Goal: Task Accomplishment & Management: Complete application form

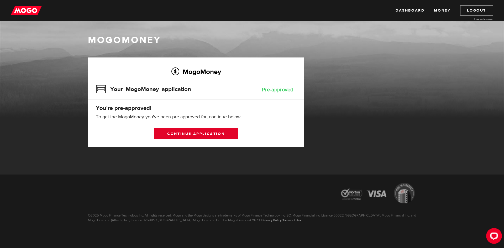
click at [193, 135] on link "Continue application" at bounding box center [196, 133] width 84 height 11
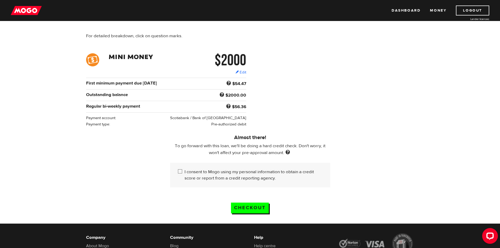
scroll to position [53, 0]
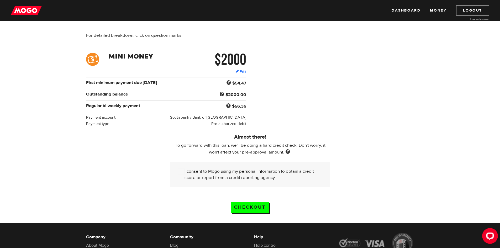
click at [181, 171] on input "I consent to Mogo using my personal information to obtain a credit score or rep…" at bounding box center [181, 171] width 7 height 7
checkbox input "true"
click at [240, 203] on input "Checkout" at bounding box center [250, 207] width 38 height 11
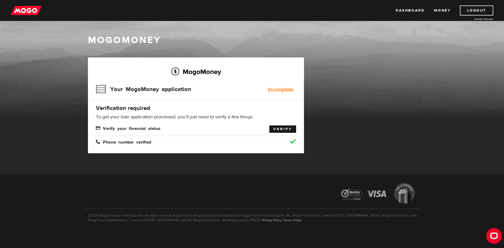
click at [286, 130] on link "Verify" at bounding box center [283, 129] width 27 height 7
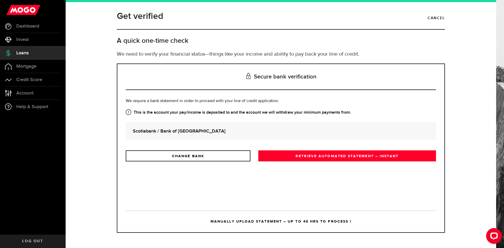
click at [177, 132] on strong "Scotiabank / Bank of Nova Scotia" at bounding box center [281, 131] width 296 height 7
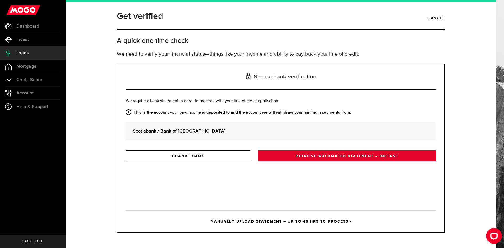
click at [306, 154] on link "RETRIEVE AUTOMATED STATEMENT – INSTANT" at bounding box center [347, 156] width 178 height 11
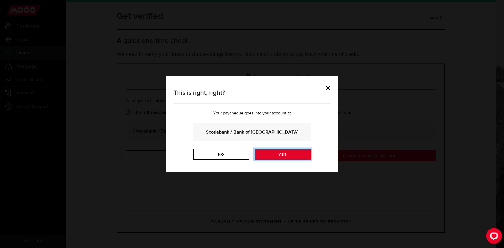
click at [284, 153] on link "Yes" at bounding box center [283, 154] width 56 height 11
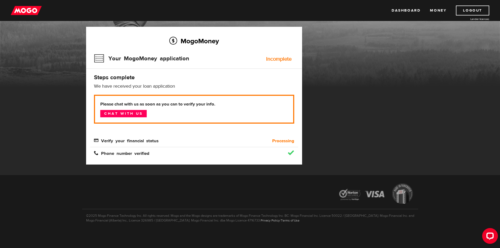
scroll to position [31, 0]
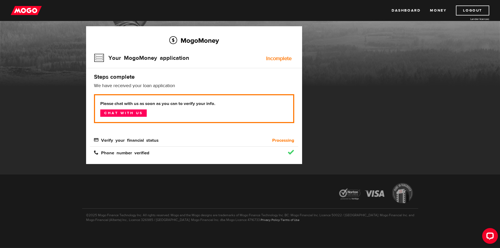
click at [276, 142] on b "Processing" at bounding box center [283, 140] width 22 height 6
click at [143, 113] on link "Chat with us" at bounding box center [123, 113] width 46 height 7
click at [281, 57] on div "Incomplete" at bounding box center [278, 58] width 25 height 5
click at [466, 99] on div "MogoMoney MogoMoney Your MogoMoney application Expired Your MogoMoney credit de…" at bounding box center [250, 82] width 500 height 185
click at [285, 113] on p "Please chat with us as soon as you can to verify your info. Chat with us" at bounding box center [194, 108] width 200 height 29
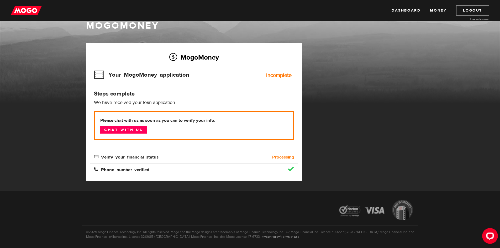
scroll to position [5, 0]
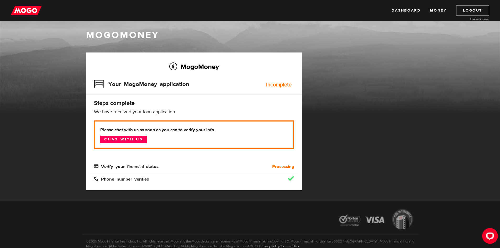
click at [271, 84] on div "Incomplete" at bounding box center [278, 84] width 25 height 5
click at [100, 86] on h3 "Your MogoMoney application" at bounding box center [141, 84] width 95 height 14
click at [150, 164] on div "Verify your financial status" at bounding box center [168, 167] width 156 height 6
click at [143, 169] on div "Verify your financial status" at bounding box center [168, 167] width 156 height 6
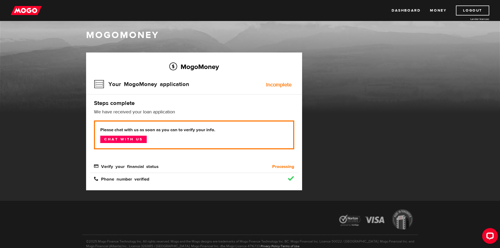
click at [283, 168] on b "Processing" at bounding box center [283, 167] width 22 height 6
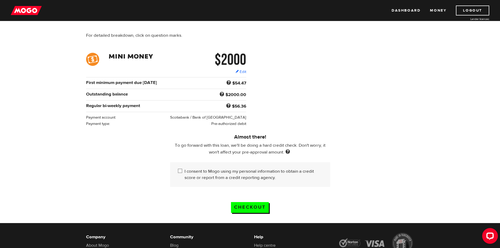
click at [180, 169] on input "I consent to Mogo using my personal information to obtain a credit score or rep…" at bounding box center [181, 171] width 7 height 7
checkbox input "true"
click at [257, 207] on input "Checkout" at bounding box center [250, 207] width 38 height 11
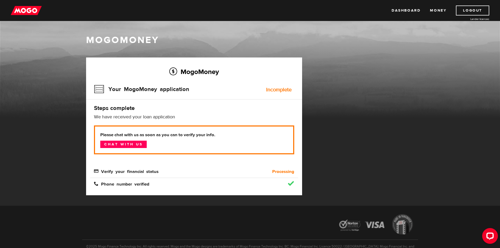
click at [180, 71] on h2 "MogoMoney" at bounding box center [194, 71] width 200 height 11
click at [175, 72] on h2 "MogoMoney" at bounding box center [194, 71] width 200 height 11
click at [397, 9] on link "Dashboard" at bounding box center [406, 11] width 29 height 10
click at [98, 170] on span "Verify your financial status" at bounding box center [126, 171] width 65 height 4
click at [395, 11] on link "Dashboard" at bounding box center [406, 11] width 29 height 10
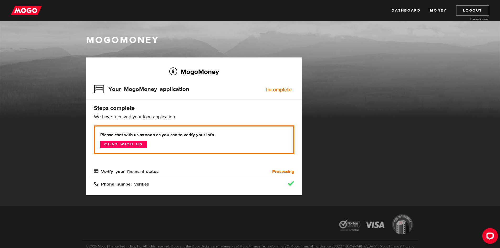
click at [281, 91] on div "Incomplete" at bounding box center [278, 89] width 25 height 5
click at [96, 170] on span "Verify your financial status" at bounding box center [126, 171] width 65 height 4
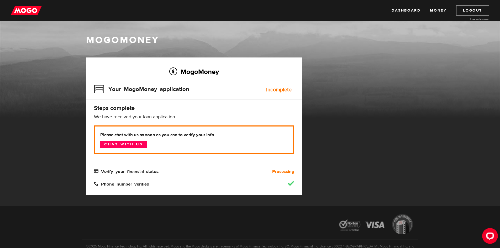
click at [117, 186] on div "Phone number verified" at bounding box center [168, 184] width 156 height 6
click at [111, 175] on div "Verify your financial status" at bounding box center [168, 172] width 156 height 6
click at [288, 172] on b "Processing" at bounding box center [283, 172] width 22 height 6
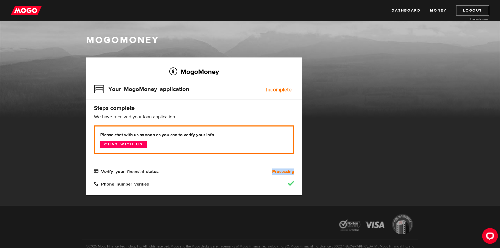
click at [288, 172] on b "Processing" at bounding box center [283, 172] width 22 height 6
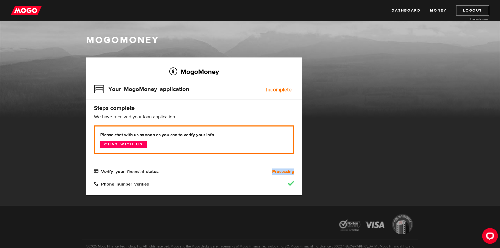
click at [288, 172] on b "Processing" at bounding box center [283, 172] width 22 height 6
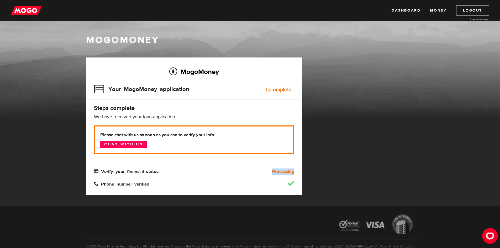
click at [288, 172] on b "Processing" at bounding box center [283, 172] width 22 height 6
click at [175, 71] on h2 "MogoMoney" at bounding box center [194, 71] width 200 height 11
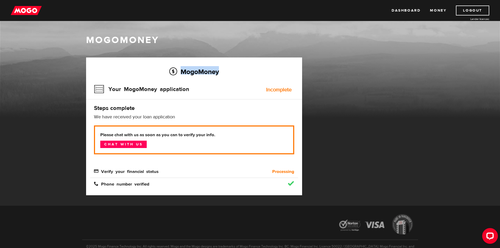
click at [175, 71] on h2 "MogoMoney" at bounding box center [194, 71] width 200 height 11
click at [412, 11] on link "Dashboard" at bounding box center [406, 11] width 29 height 10
click at [434, 11] on link "Money" at bounding box center [438, 11] width 17 height 10
click at [33, 11] on img at bounding box center [26, 11] width 31 height 10
click at [237, 146] on p "Please chat with us as soon as you can to verify your info. Chat with us" at bounding box center [194, 140] width 200 height 29
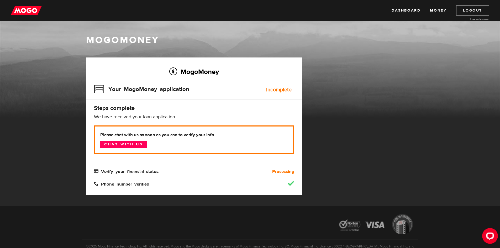
click at [485, 10] on link "Logout" at bounding box center [472, 11] width 33 height 10
